Goal: Task Accomplishment & Management: Complete application form

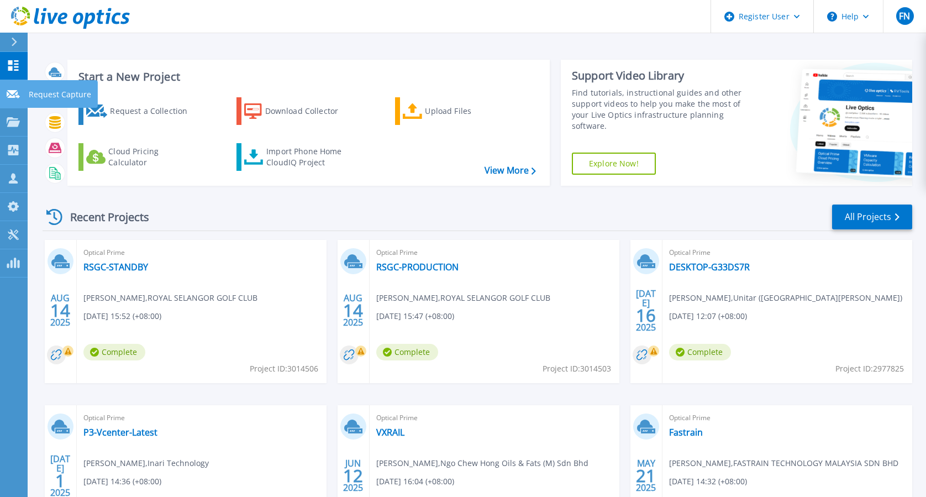
click at [53, 93] on p "Request Capture" at bounding box center [60, 94] width 62 height 29
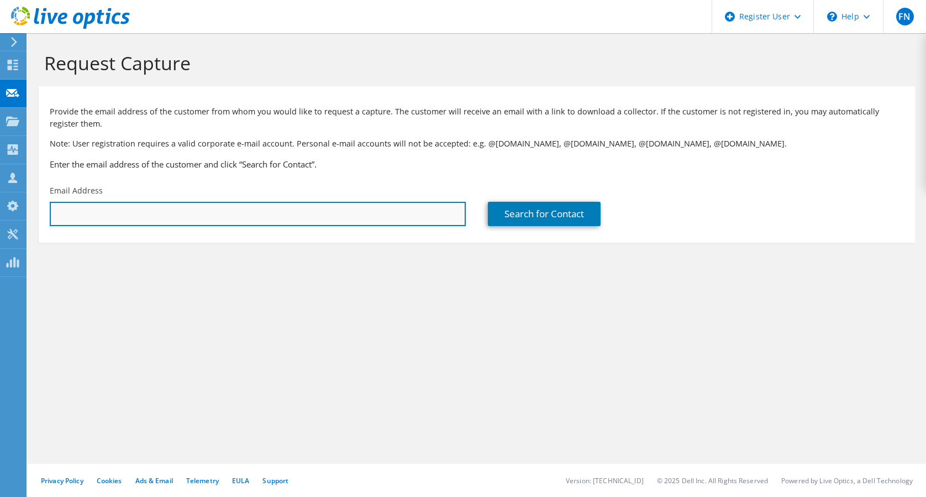
click at [306, 211] on input "text" at bounding box center [258, 214] width 416 height 24
paste input "[EMAIL_ADDRESS][DOMAIN_NAME]"
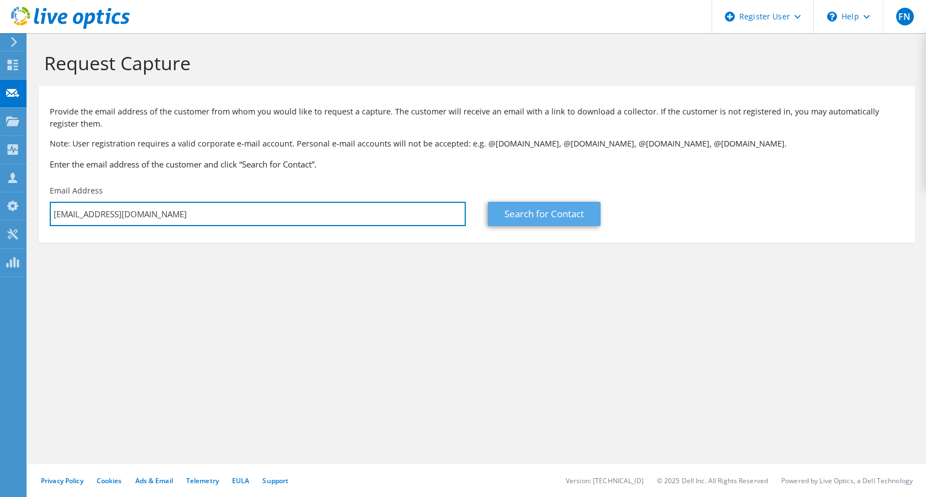
type input "[EMAIL_ADDRESS][DOMAIN_NAME]"
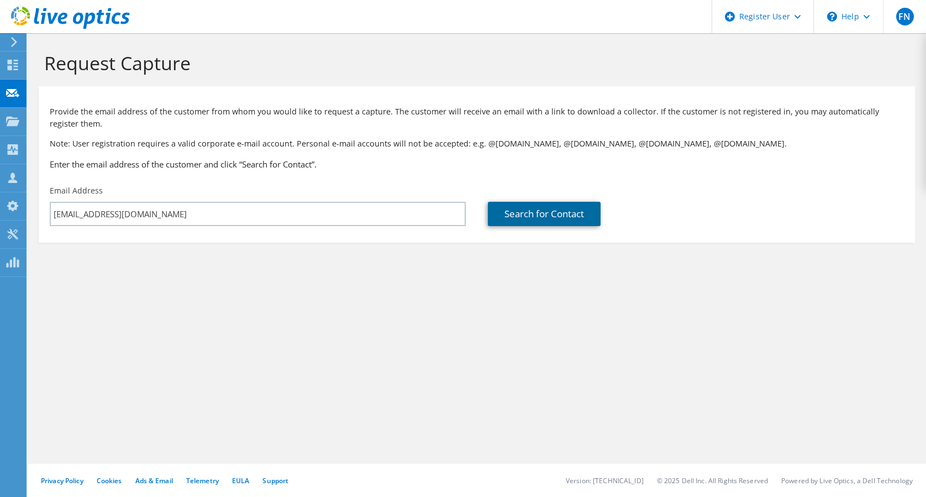
click at [568, 212] on link "Search for Contact" at bounding box center [544, 214] width 113 height 24
type input "Kuwait Petroleum Corporation"
type input "Nasrulnizam"
type input "Yunus"
type input "[GEOGRAPHIC_DATA]"
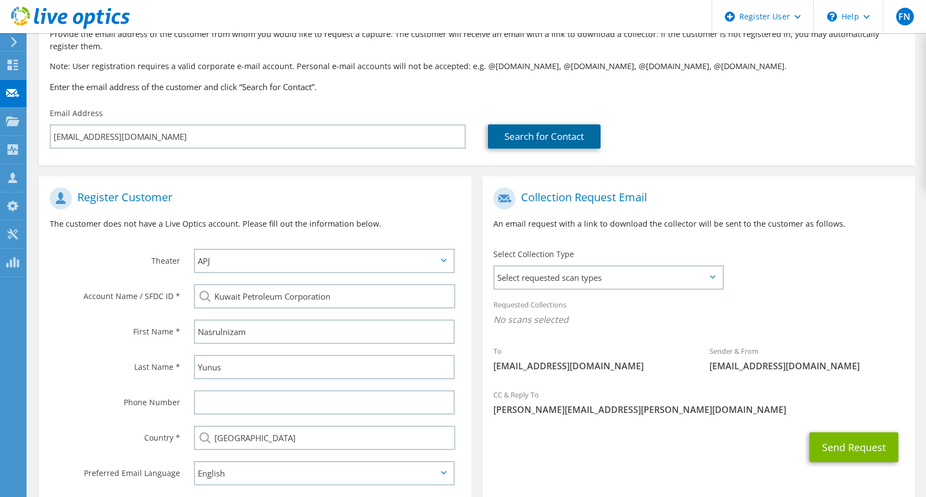
scroll to position [146, 0]
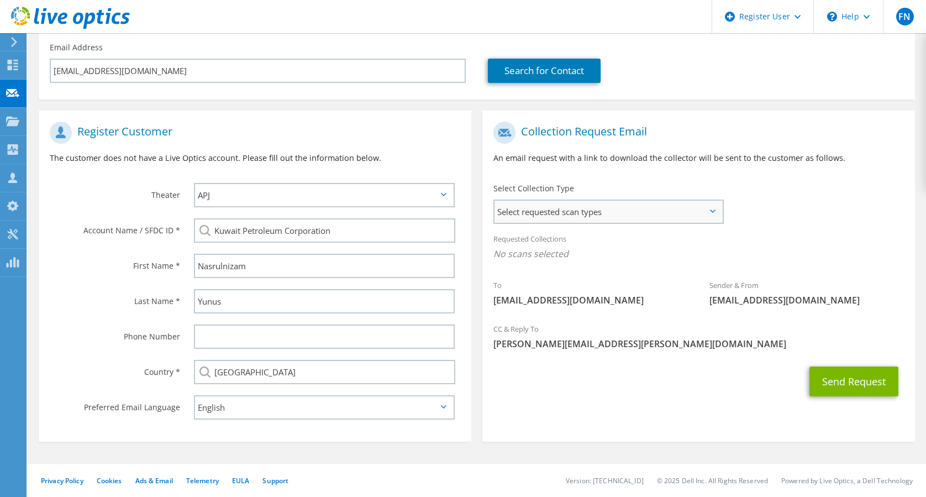
click at [706, 204] on span "Select requested scan types" at bounding box center [609, 212] width 228 height 22
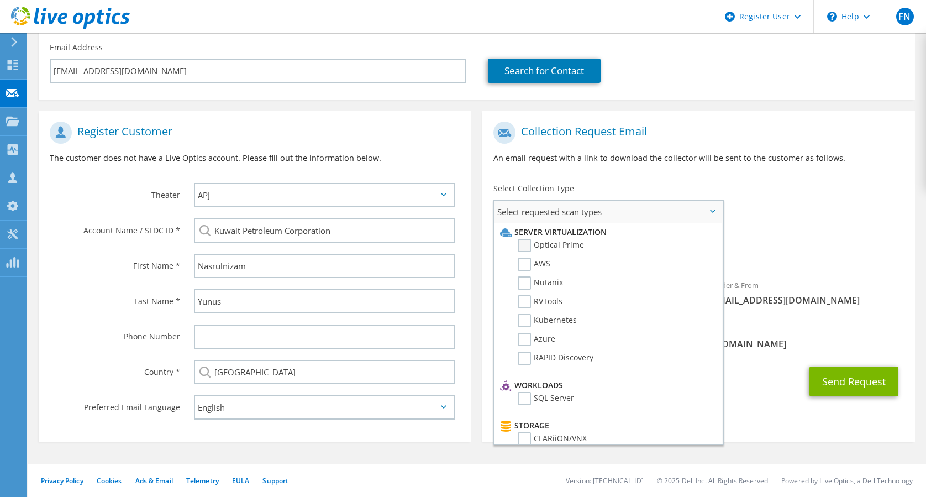
click at [527, 245] on label "Optical Prime" at bounding box center [551, 245] width 66 height 13
click at [0, 0] on input "Optical Prime" at bounding box center [0, 0] width 0 height 0
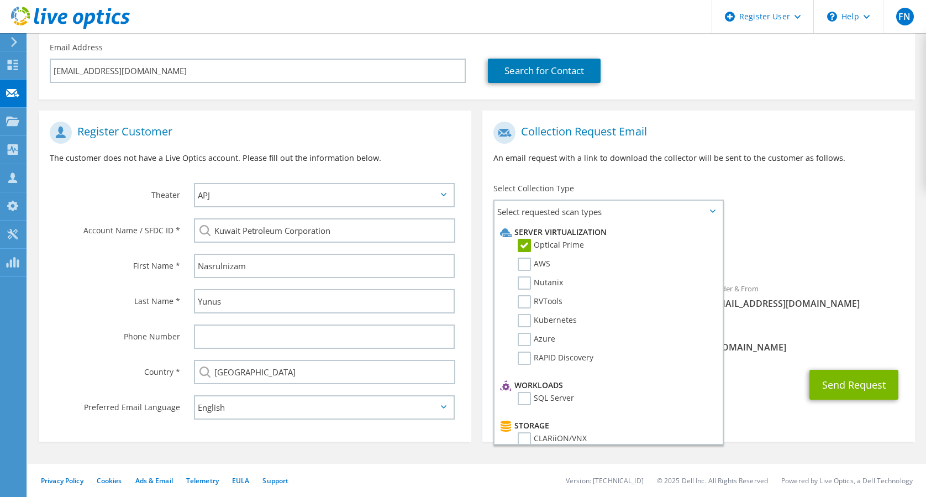
click at [829, 289] on div "Sender & From [EMAIL_ADDRESS][DOMAIN_NAME]" at bounding box center [807, 296] width 216 height 38
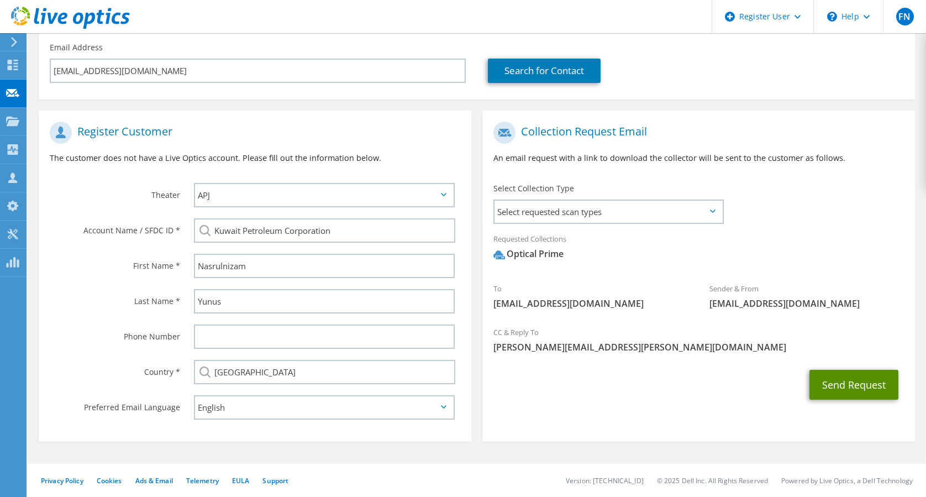
click at [844, 386] on button "Send Request" at bounding box center [854, 385] width 89 height 30
